Goal: Book appointment/travel/reservation

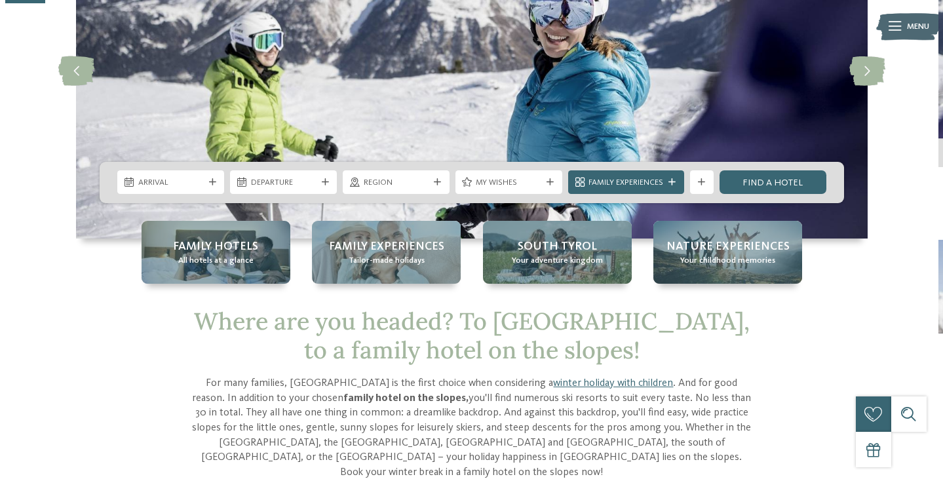
scroll to position [197, 0]
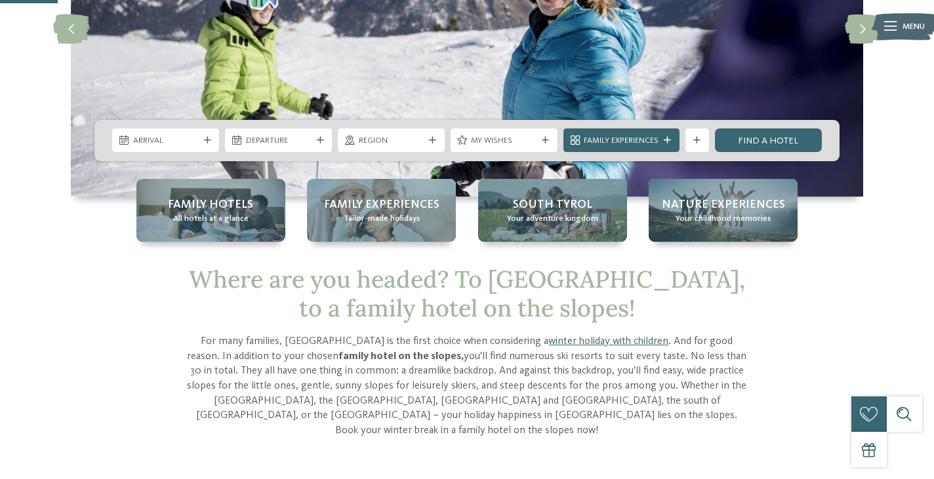
click at [207, 149] on div "Arrival" at bounding box center [165, 140] width 107 height 24
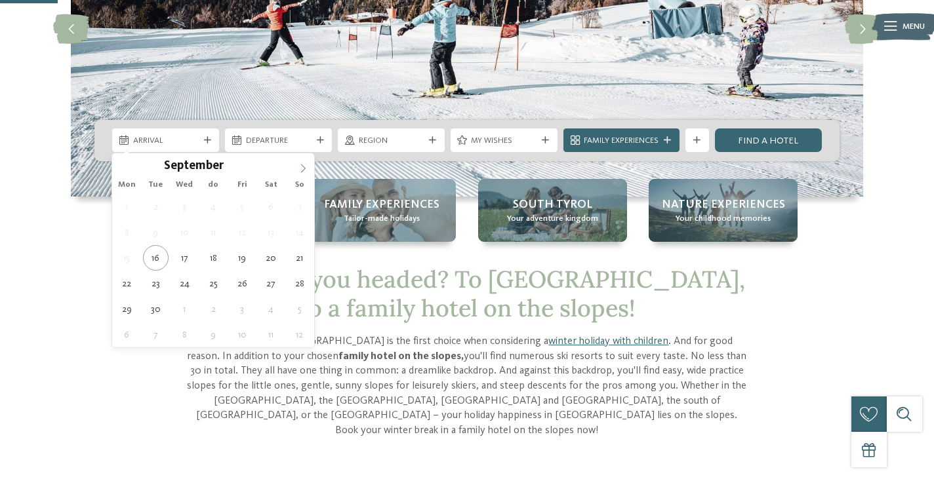
click at [300, 167] on icon at bounding box center [302, 168] width 9 height 9
type input "****"
click at [300, 167] on icon at bounding box center [302, 168] width 9 height 9
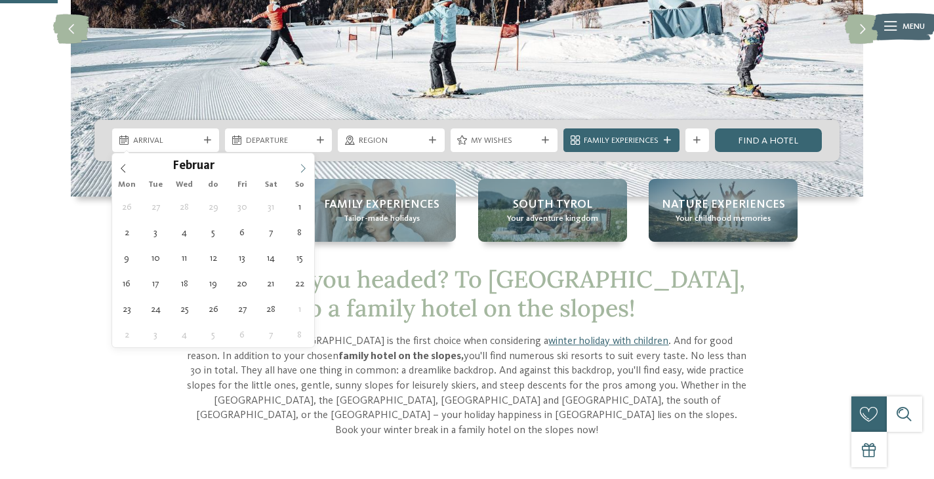
click at [300, 167] on icon at bounding box center [302, 168] width 9 height 9
type div "[DATE]"
type input "****"
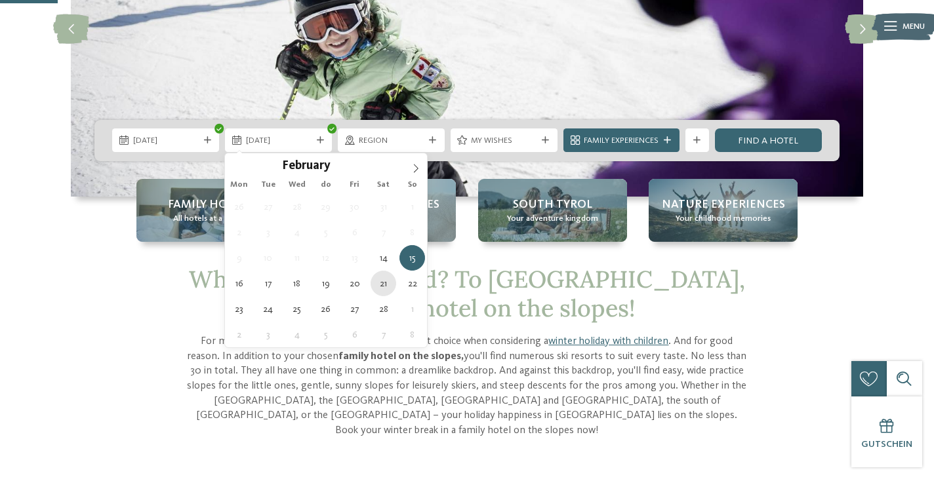
type div "[DATE]"
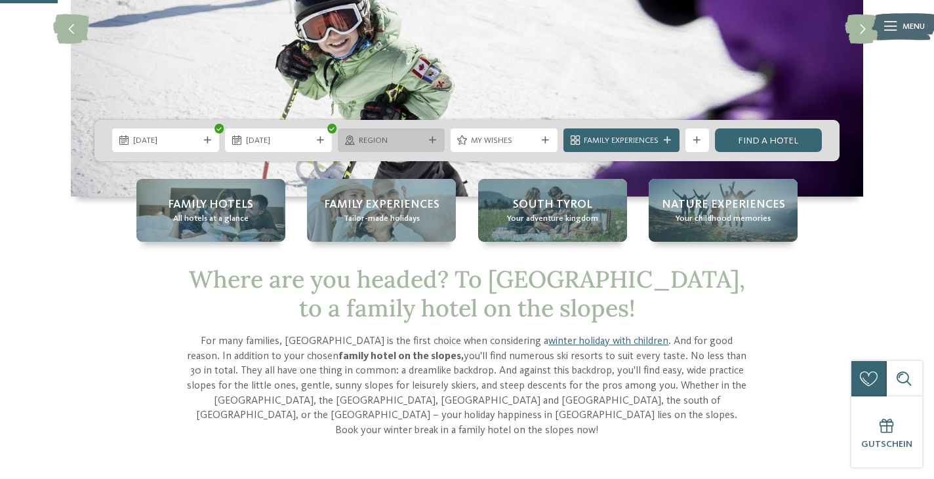
click at [393, 146] on span "region" at bounding box center [392, 141] width 66 height 12
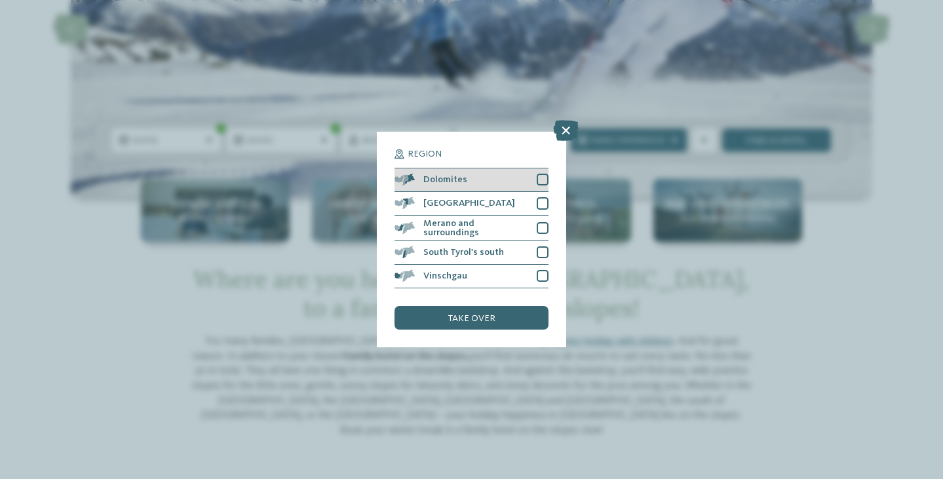
click at [540, 179] on div at bounding box center [543, 180] width 12 height 12
click at [469, 319] on font "take over" at bounding box center [471, 318] width 47 height 9
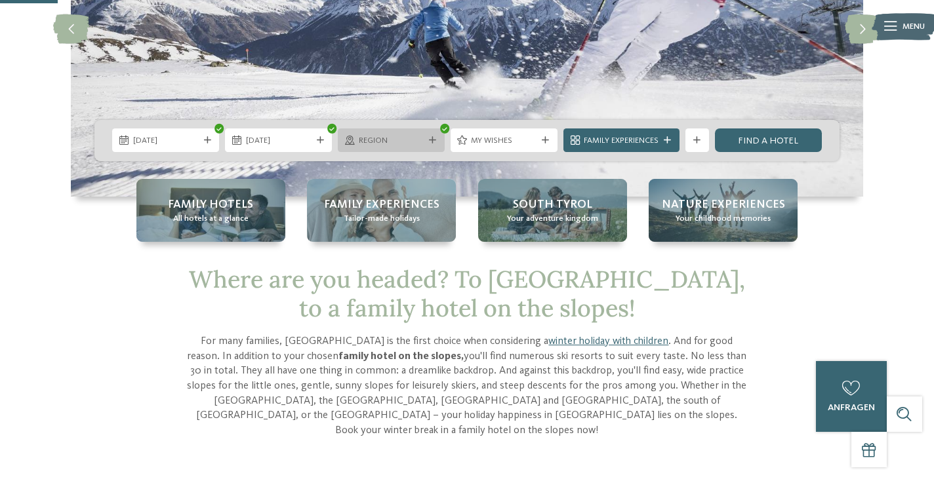
click at [387, 140] on font "region" at bounding box center [373, 140] width 29 height 9
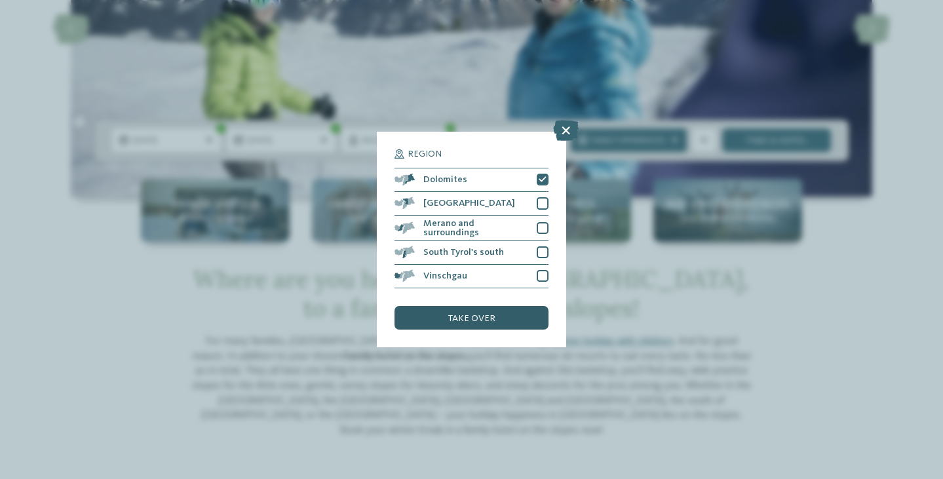
click at [439, 316] on div "take over" at bounding box center [471, 318] width 153 height 24
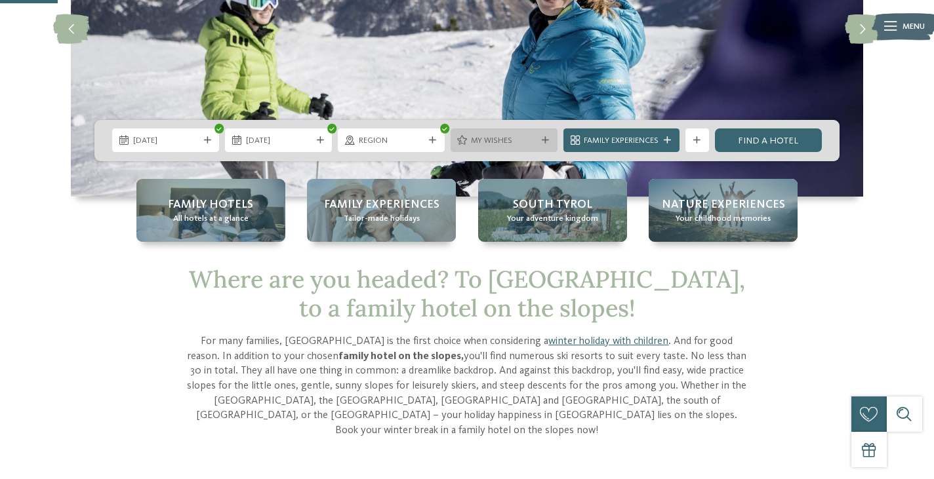
click at [489, 142] on font "My wishes" at bounding box center [491, 140] width 41 height 9
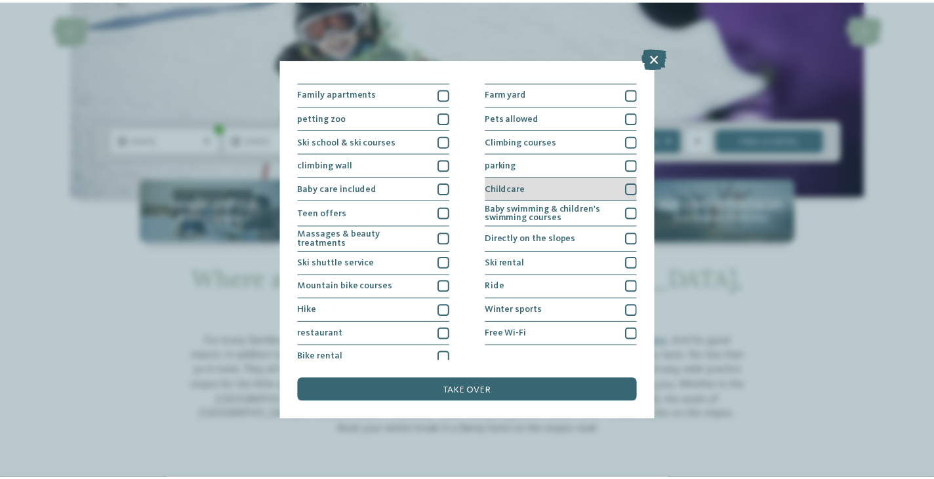
scroll to position [138, 0]
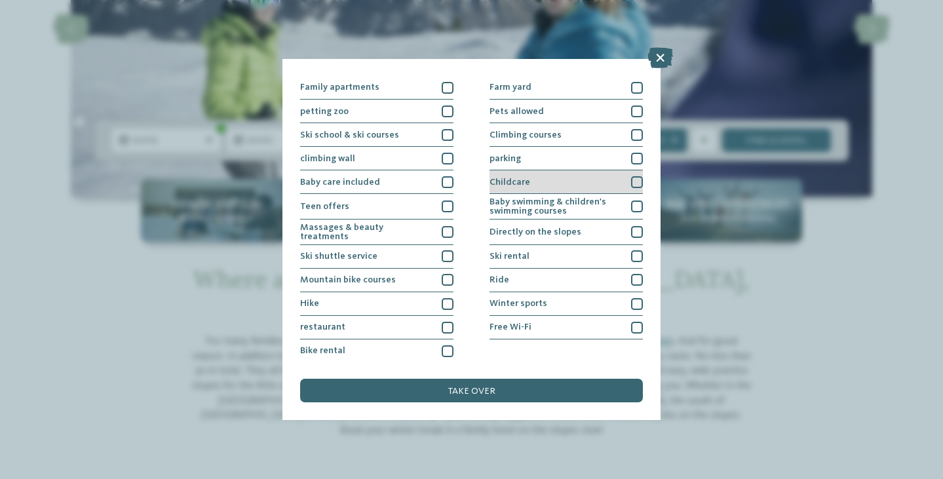
click at [589, 182] on div "Childcare" at bounding box center [566, 182] width 153 height 24
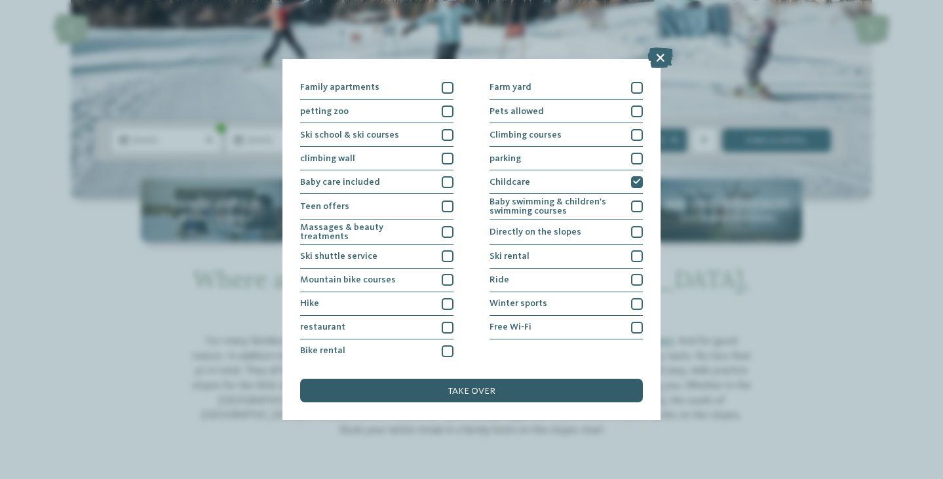
click at [560, 386] on div "take over" at bounding box center [471, 391] width 342 height 24
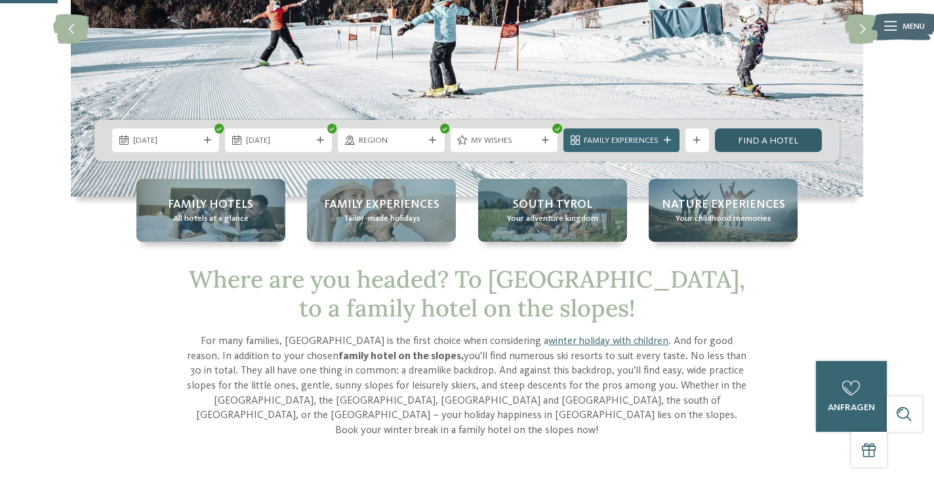
click at [738, 147] on link "Find a hotel" at bounding box center [768, 140] width 107 height 24
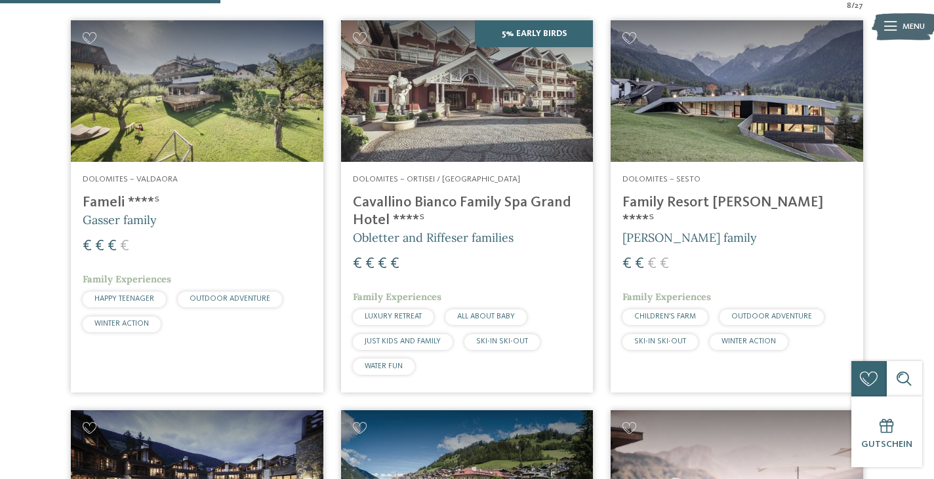
scroll to position [445, 0]
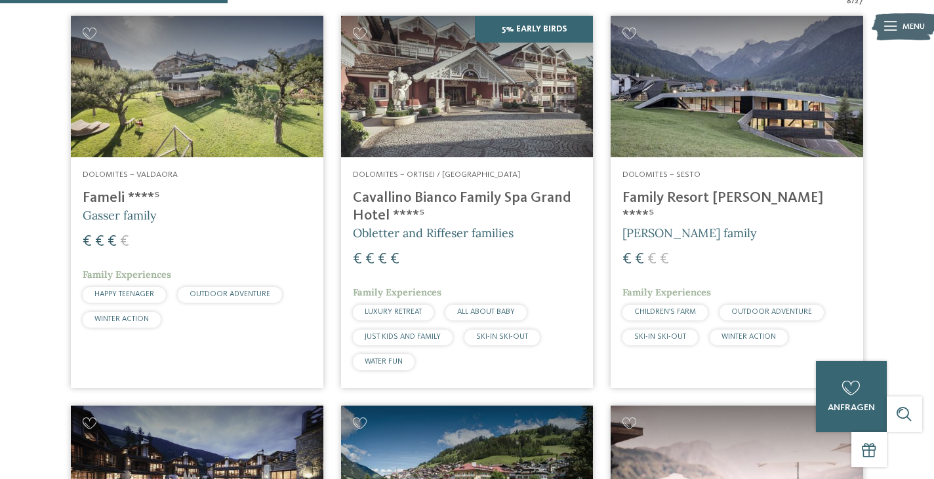
click at [530, 273] on div "Dolomites – Ortisei / [GEOGRAPHIC_DATA] Cavallino [PERSON_NAME] Family Spa [GEO…" at bounding box center [467, 272] width 252 height 230
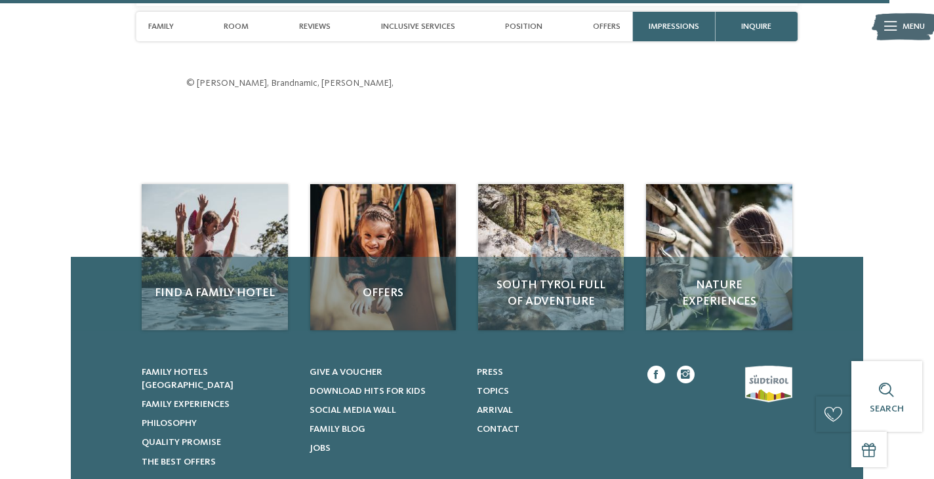
scroll to position [4040, 0]
